Goal: Transaction & Acquisition: Purchase product/service

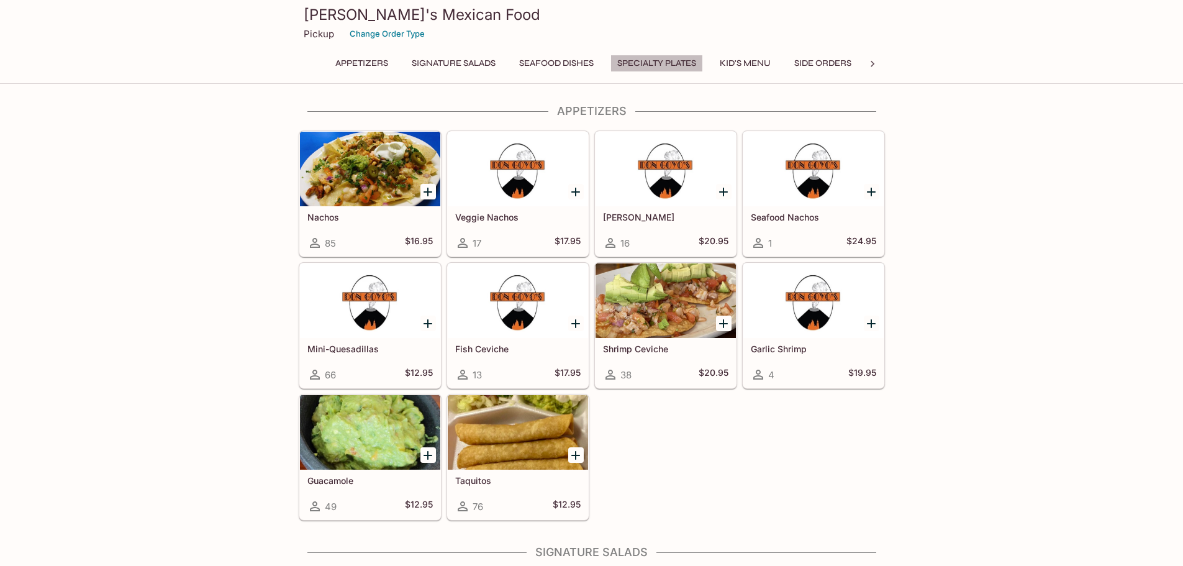
click at [647, 65] on button "Specialty Plates" at bounding box center [656, 63] width 93 height 17
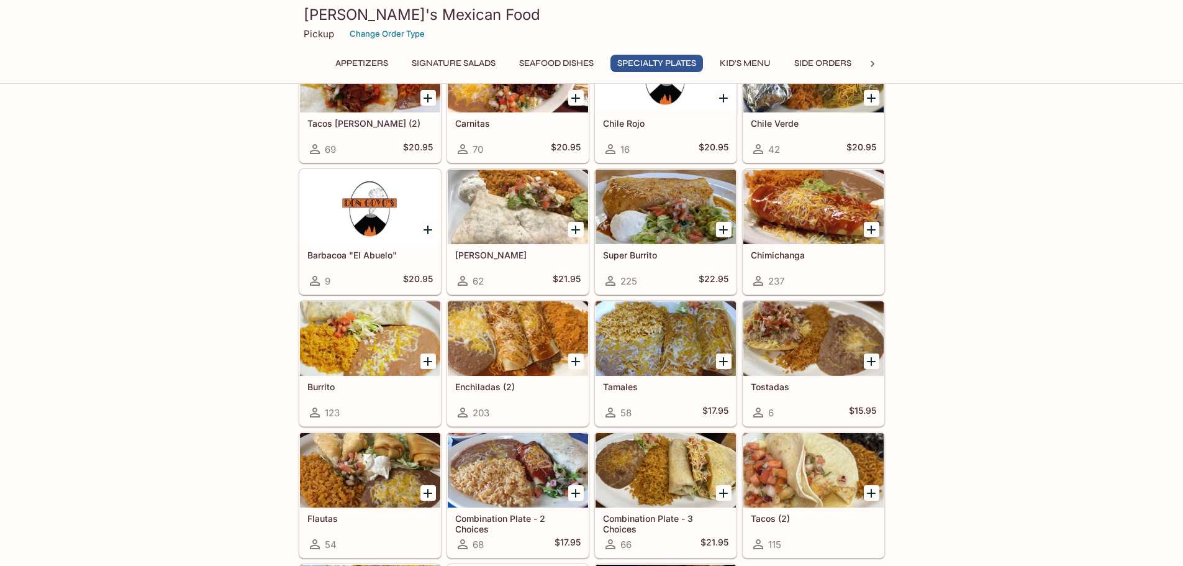
scroll to position [1175, 0]
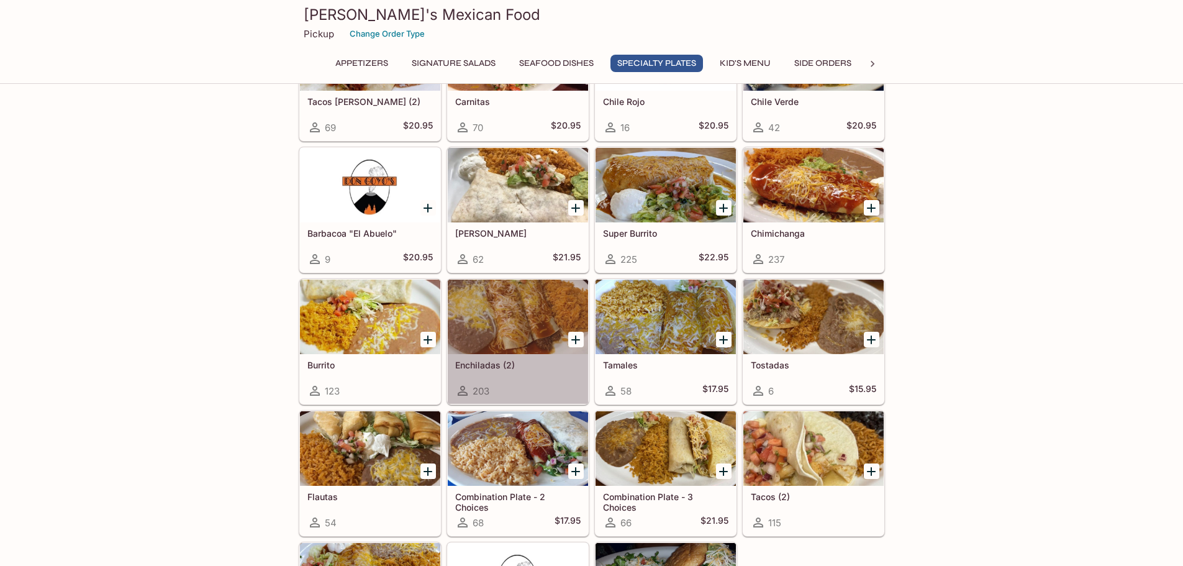
click at [494, 315] on div at bounding box center [518, 316] width 140 height 75
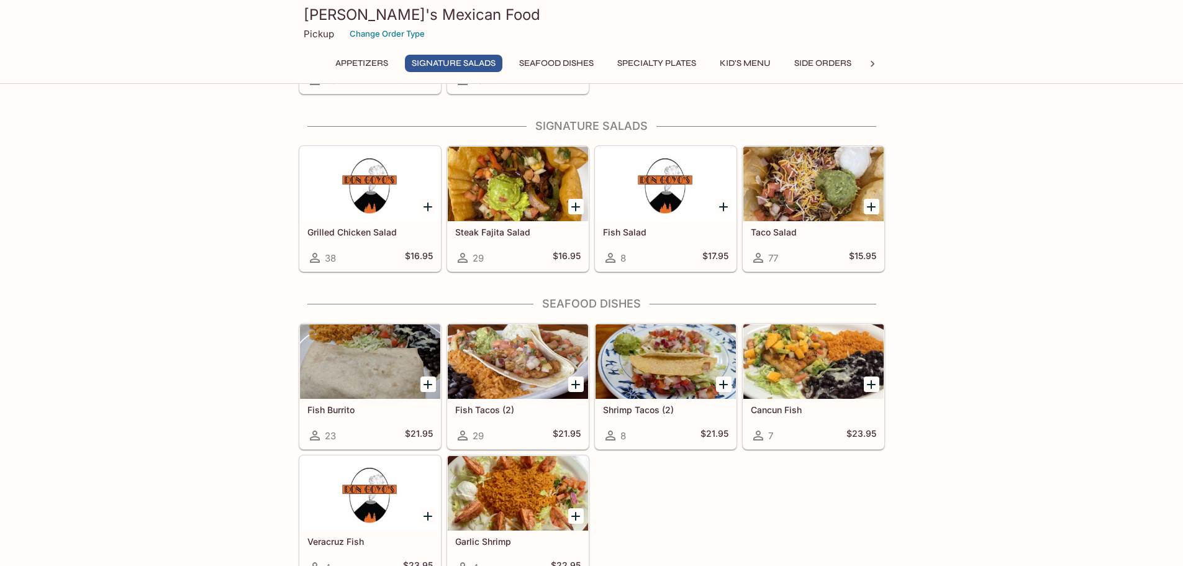
scroll to position [645, 0]
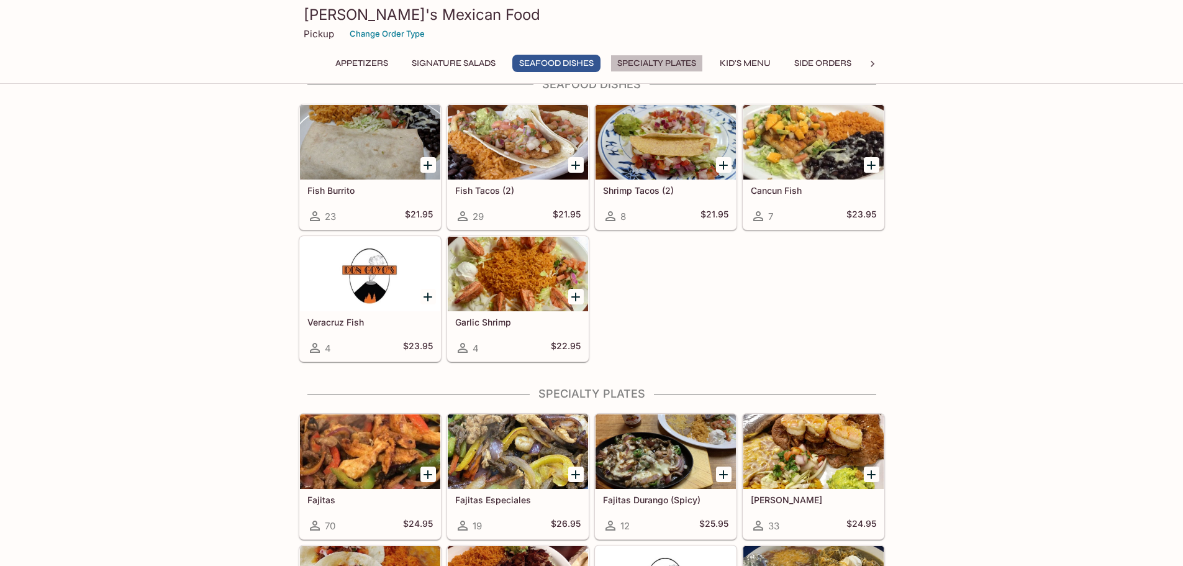
click at [636, 66] on button "Specialty Plates" at bounding box center [656, 63] width 93 height 17
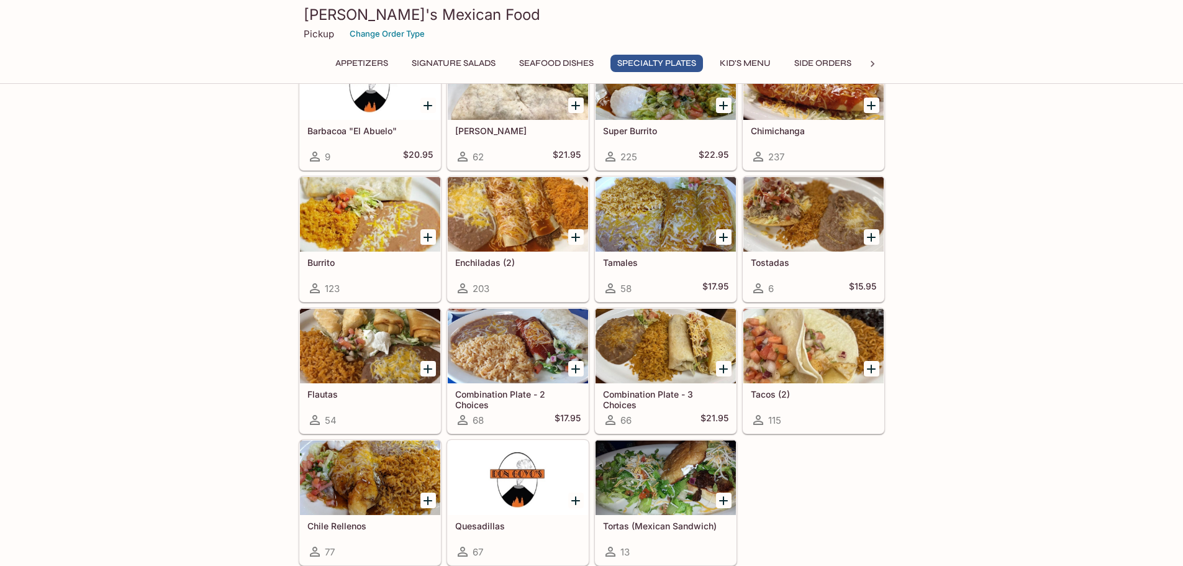
scroll to position [1299, 0]
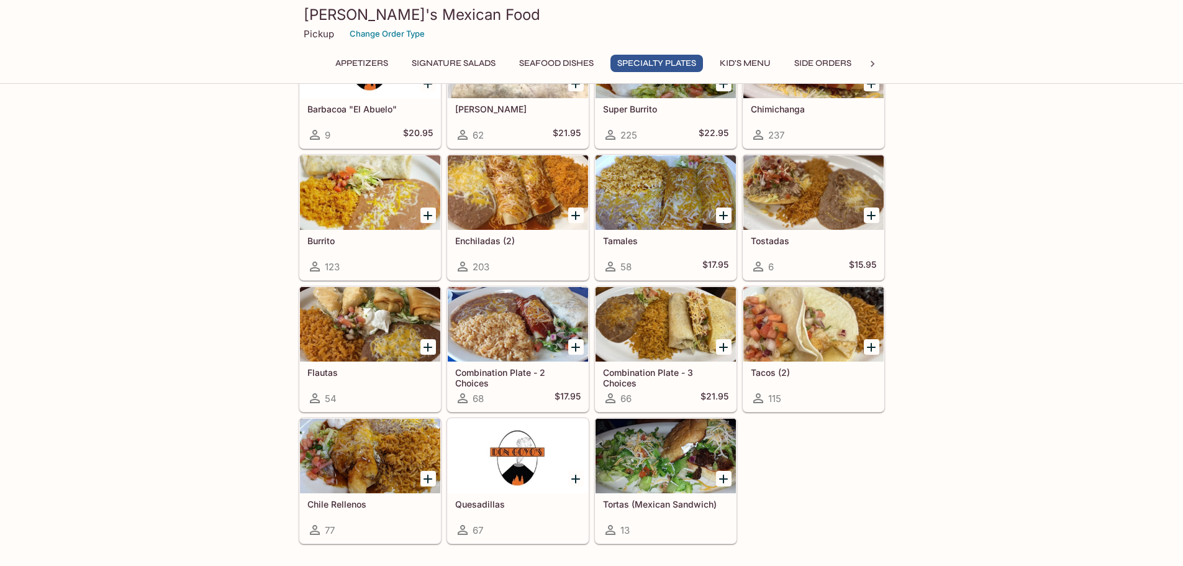
click at [333, 443] on div at bounding box center [370, 456] width 140 height 75
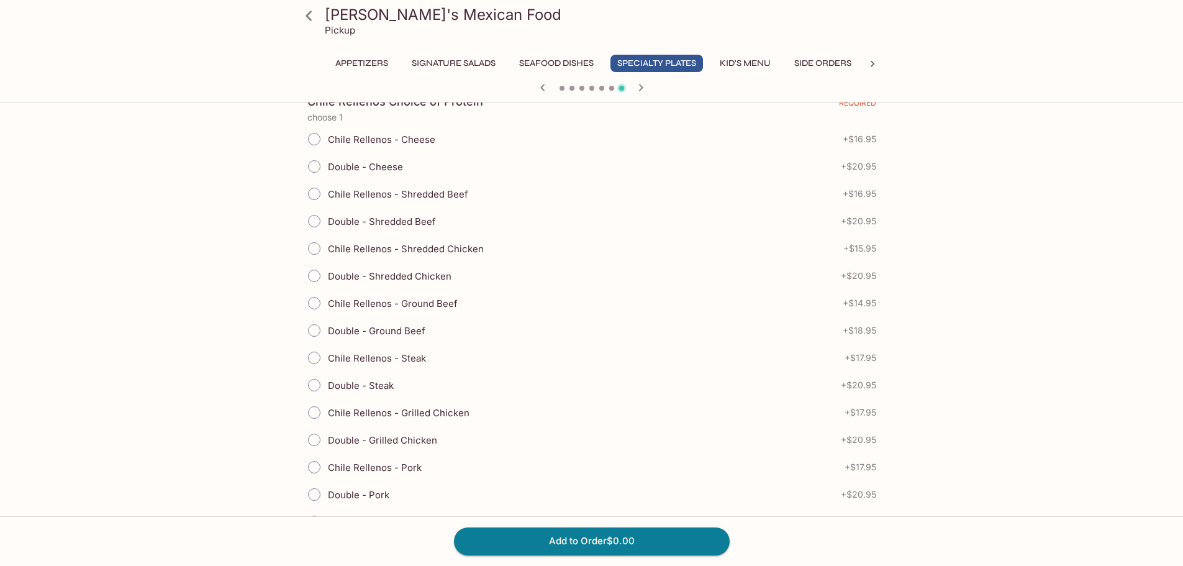
scroll to position [310, 0]
